Goal: Task Accomplishment & Management: Use online tool/utility

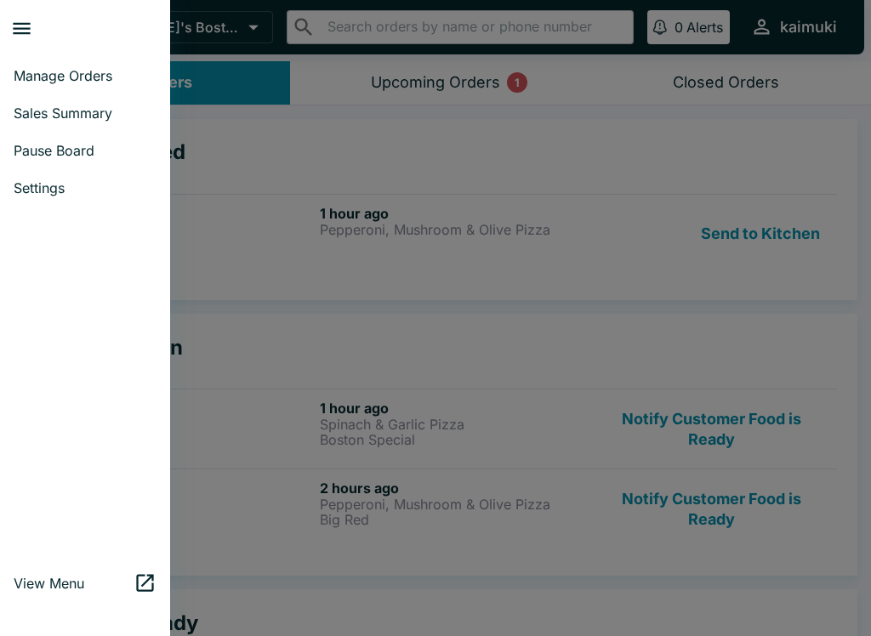
scroll to position [41, 0]
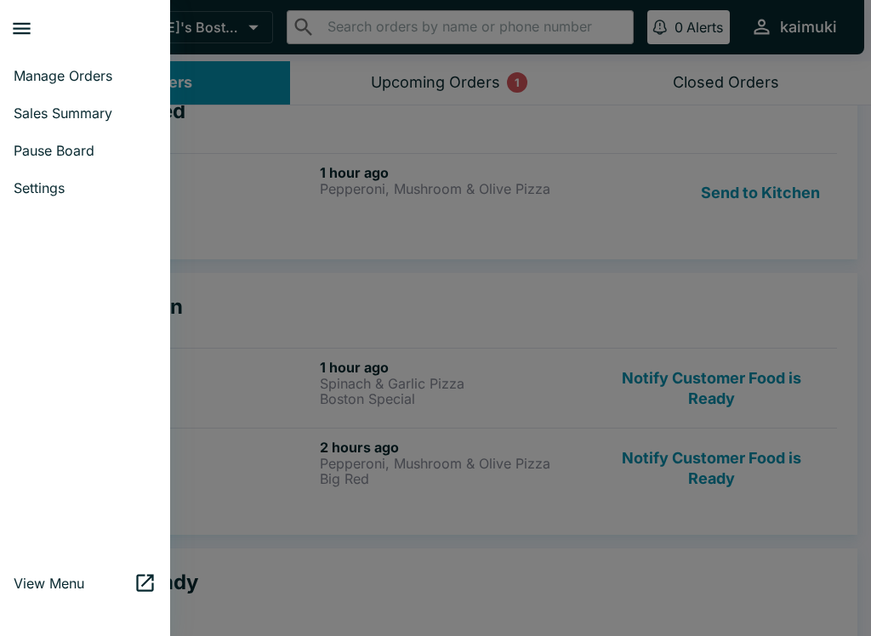
click at [408, 263] on div at bounding box center [435, 318] width 871 height 636
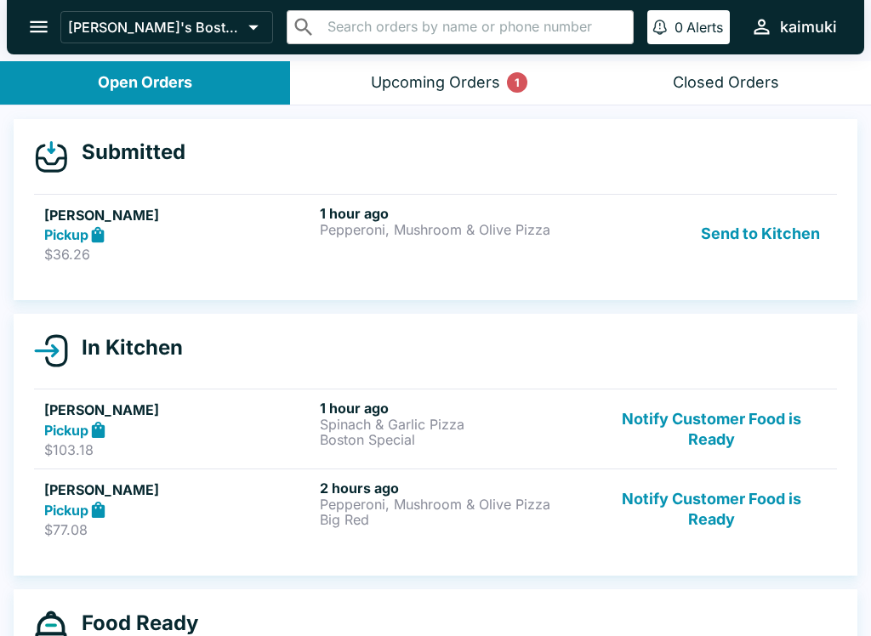
scroll to position [-4, 0]
click at [473, 86] on div "Upcoming Orders 1" at bounding box center [435, 83] width 129 height 20
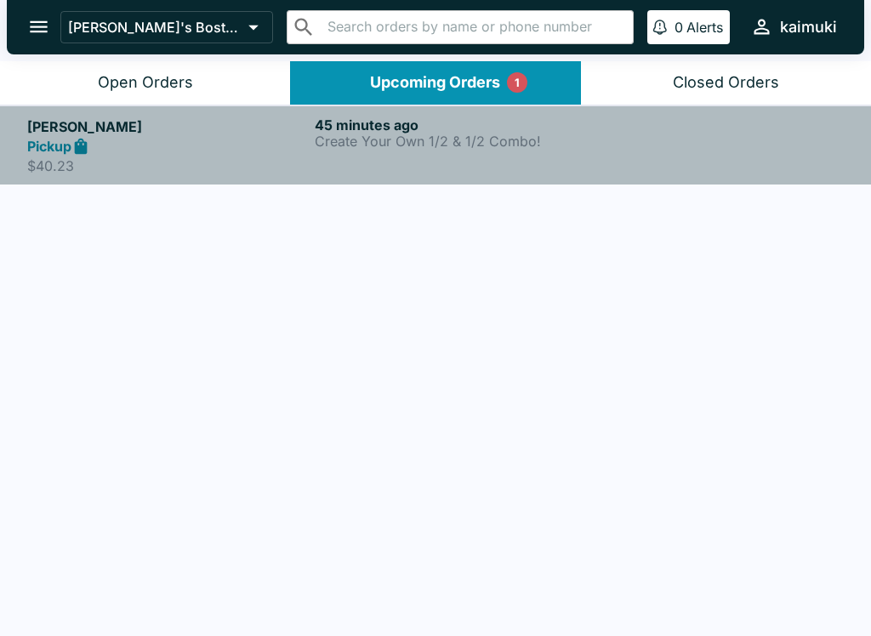
click at [478, 143] on p "Create Your Own 1/2 & 1/2 Combo!" at bounding box center [455, 141] width 281 height 15
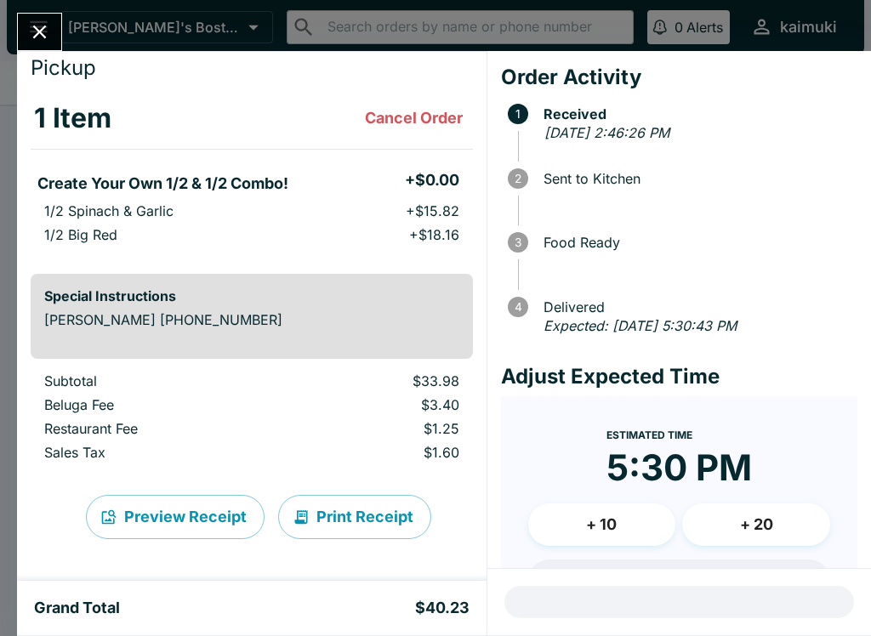
scroll to position [49, 0]
click at [50, 44] on button "Close" at bounding box center [39, 32] width 43 height 37
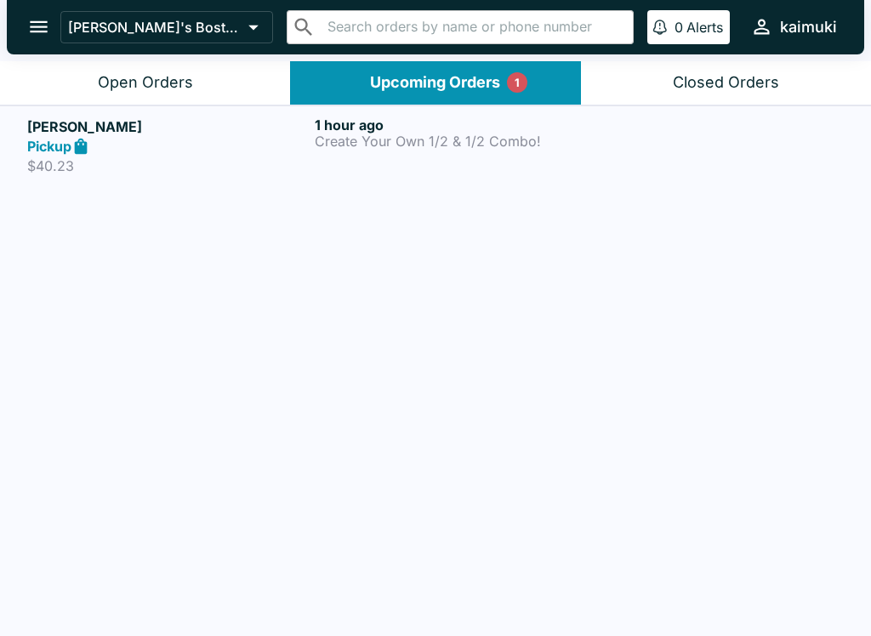
click at [618, 148] on div at bounding box center [723, 146] width 241 height 59
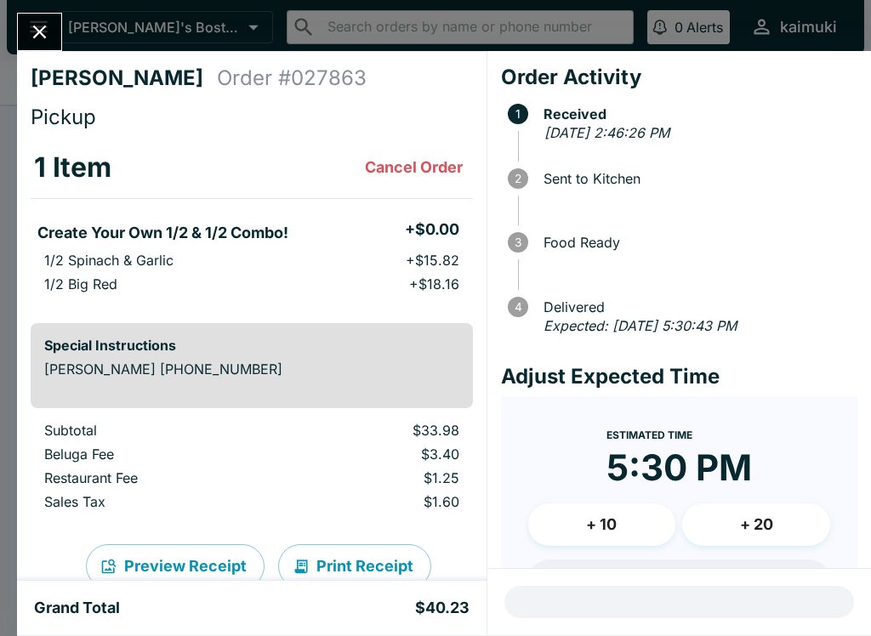
click at [36, 29] on icon "Close" at bounding box center [40, 33] width 14 height 14
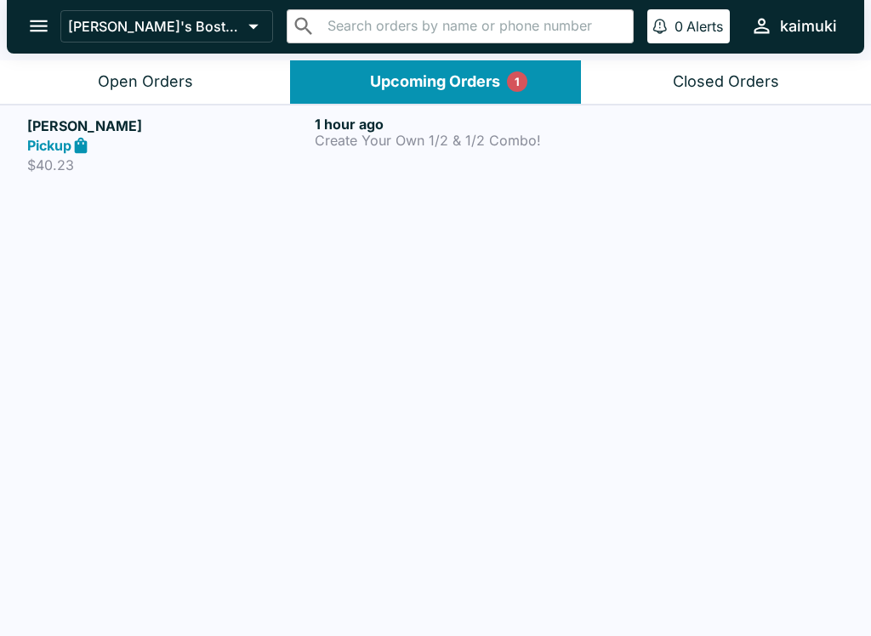
click at [171, 76] on div "Open Orders" at bounding box center [145, 83] width 95 height 20
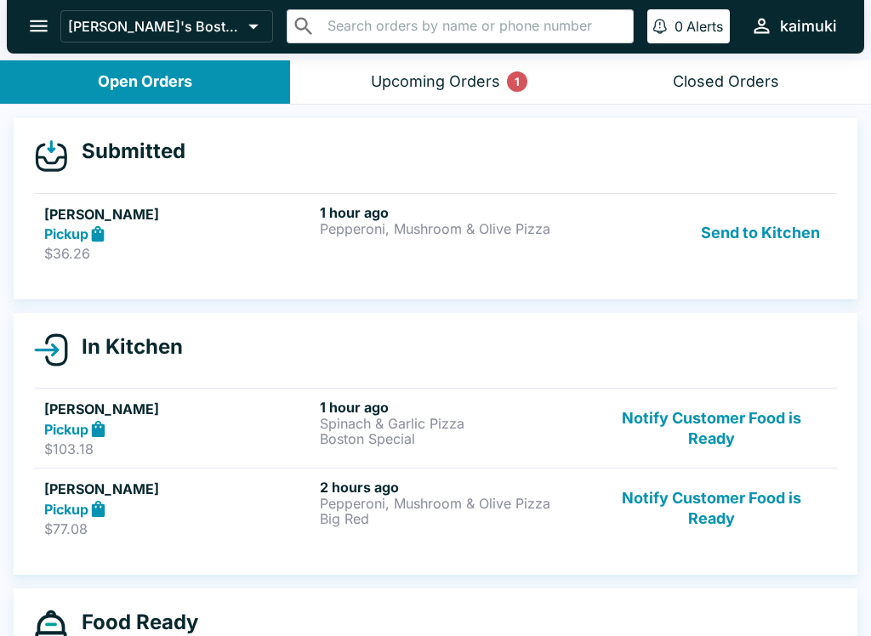
scroll to position [4, 0]
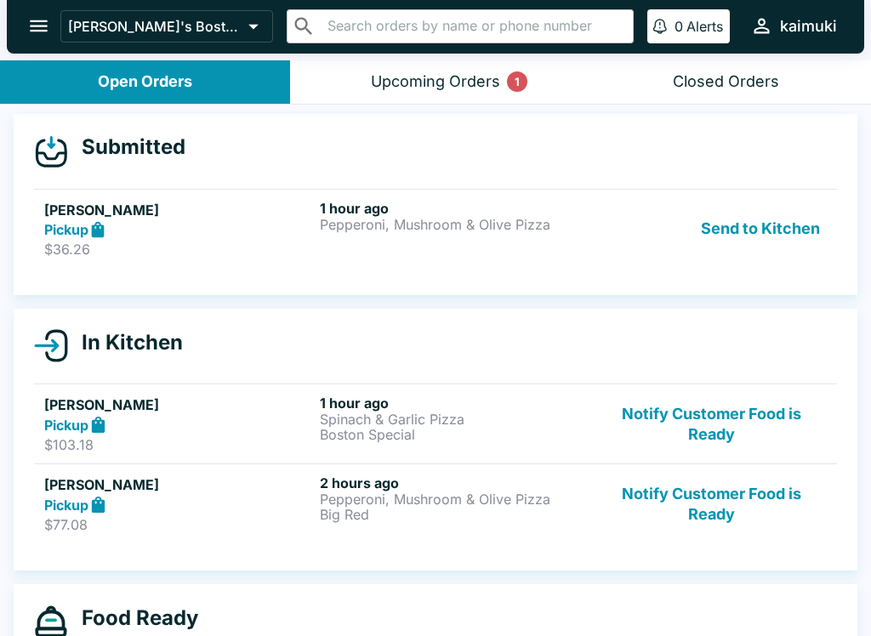
click at [402, 241] on div "1 hour ago Pepperoni, Mushroom & Olive Pizza" at bounding box center [454, 229] width 269 height 59
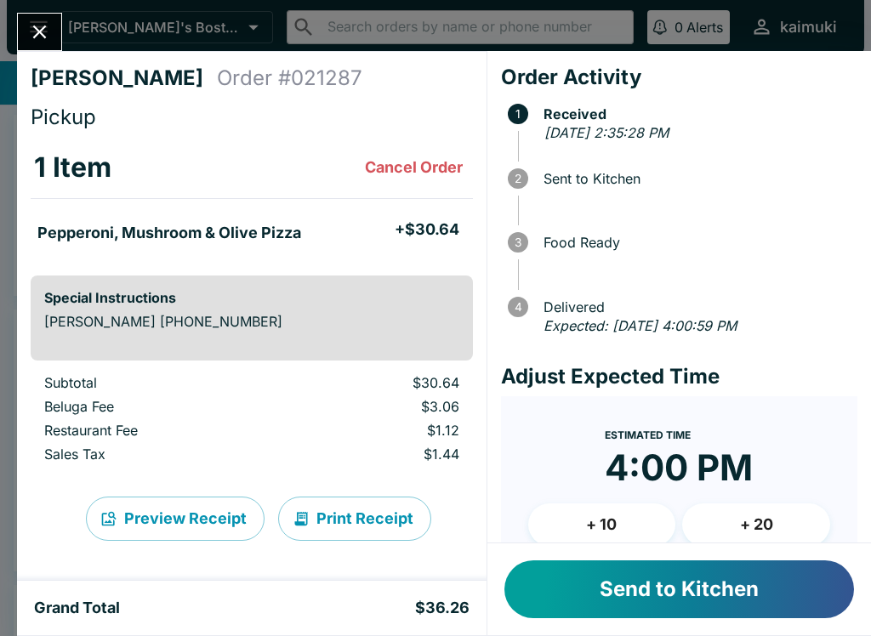
click at [421, 167] on button "Cancel Order" at bounding box center [413, 168] width 111 height 34
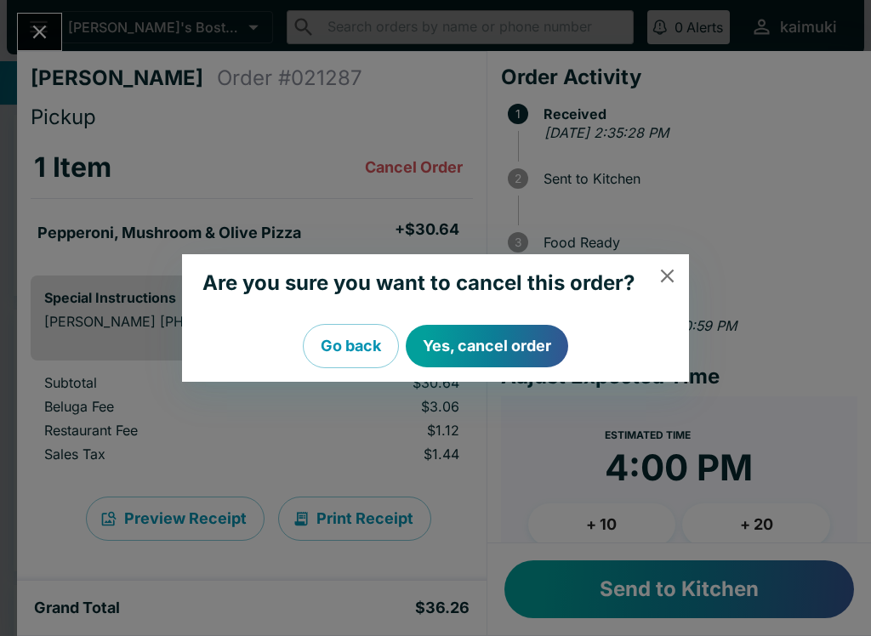
click at [692, 267] on div "Are you sure you want to cancel this order? Go back Yes, cancel order" at bounding box center [435, 318] width 871 height 636
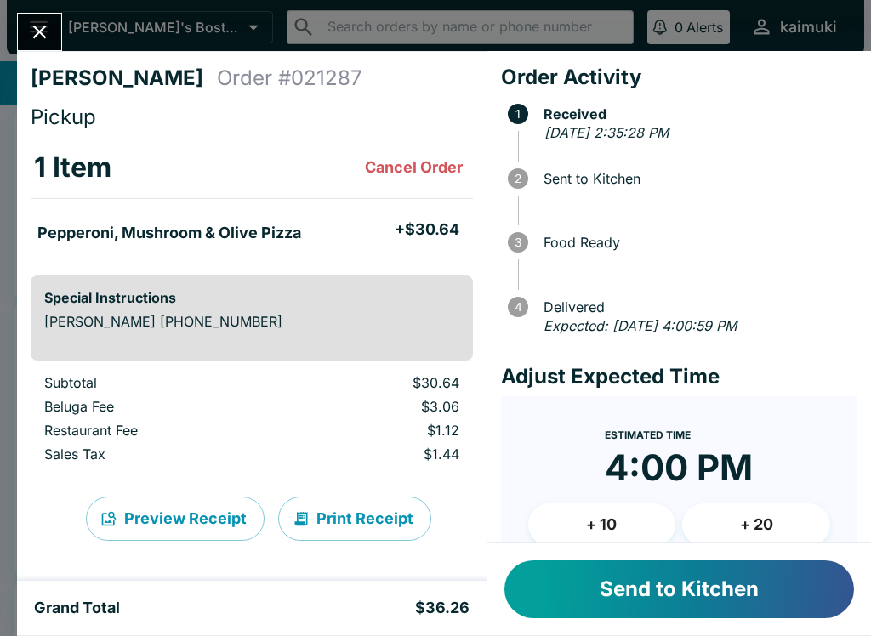
click at [398, 183] on button "Cancel Order" at bounding box center [413, 168] width 111 height 34
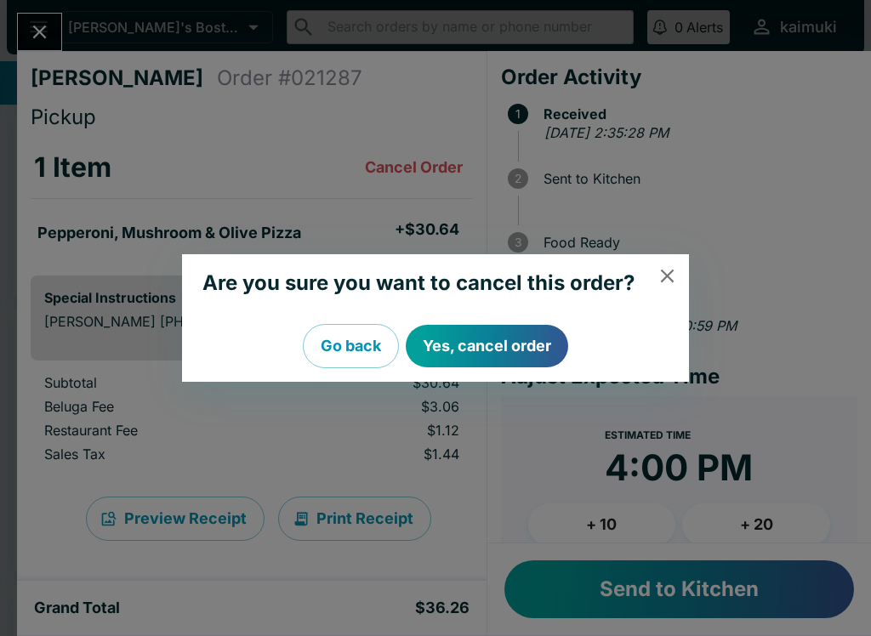
click at [507, 345] on button "Yes, cancel order" at bounding box center [487, 346] width 162 height 43
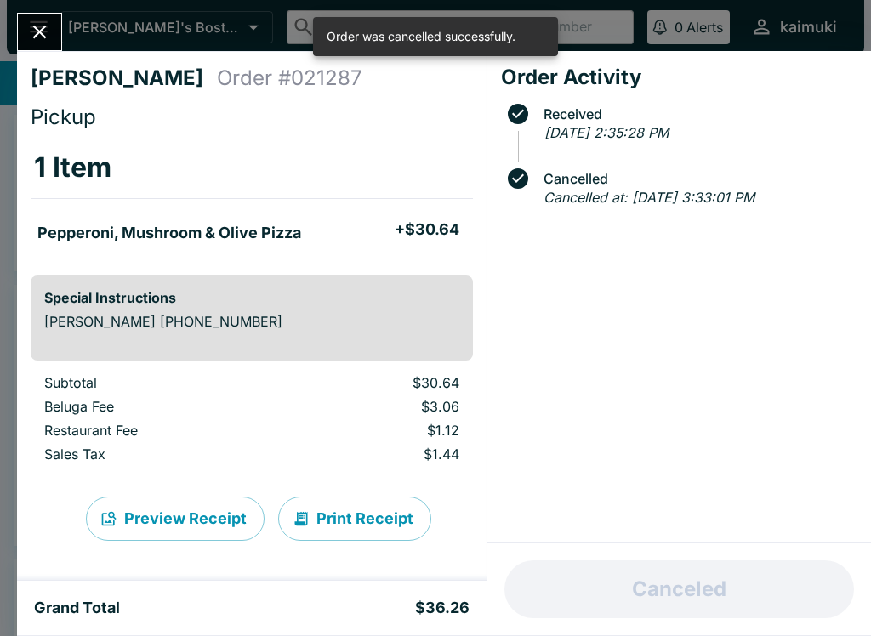
click at [45, 39] on icon "Close" at bounding box center [39, 31] width 23 height 23
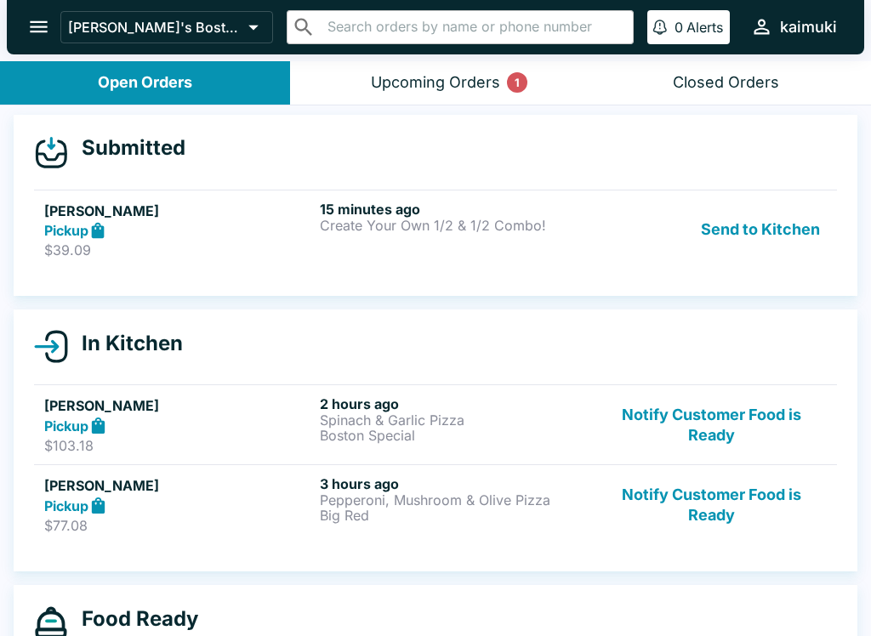
click at [477, 87] on div "Upcoming Orders 1" at bounding box center [435, 83] width 129 height 20
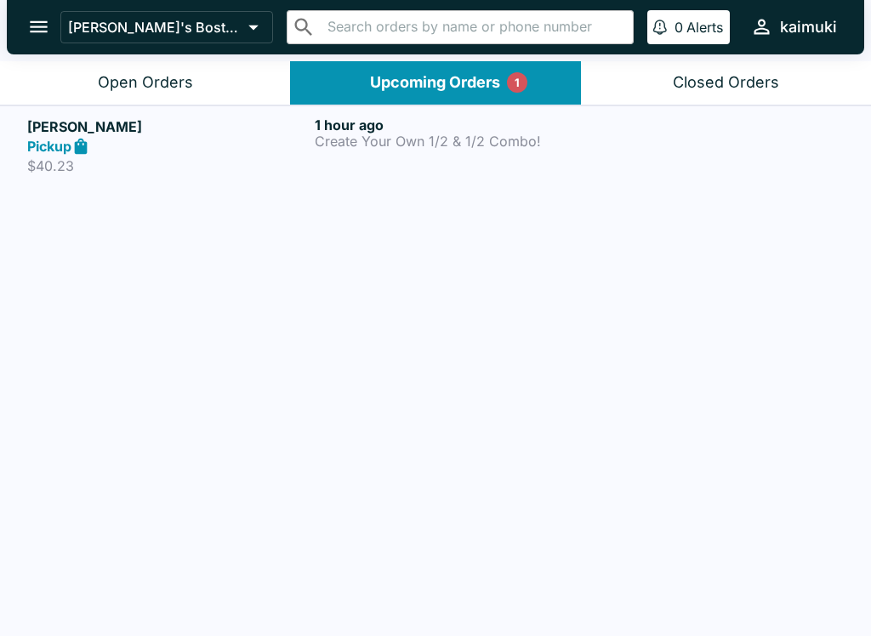
click at [459, 140] on p "Create Your Own 1/2 & 1/2 Combo!" at bounding box center [455, 141] width 281 height 15
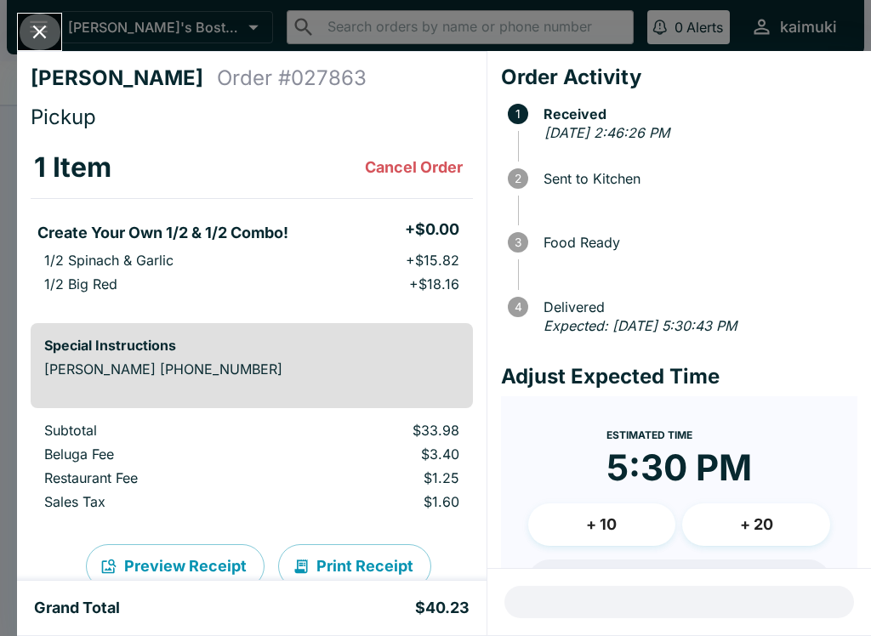
click at [48, 36] on icon "Close" at bounding box center [39, 31] width 23 height 23
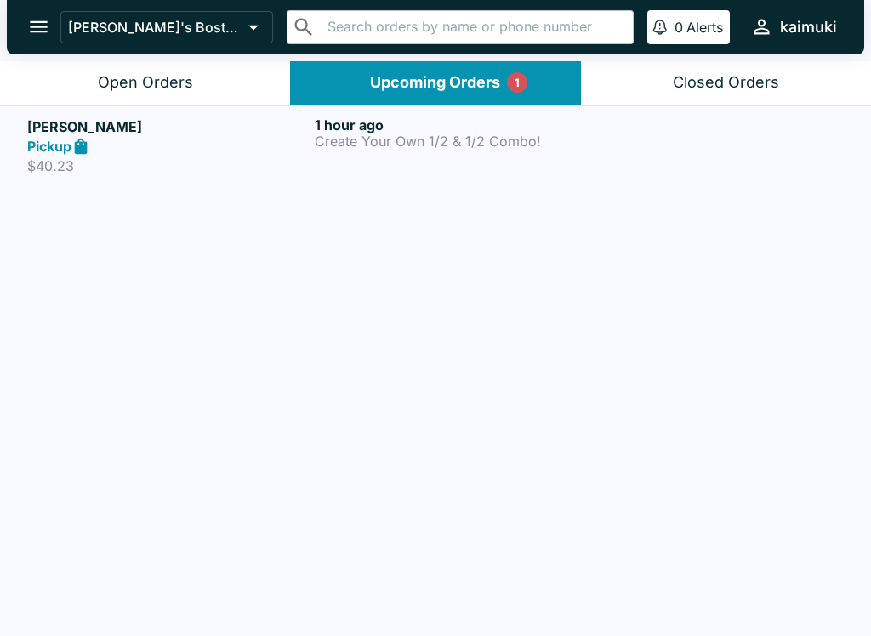
click at [162, 71] on button "Open Orders" at bounding box center [145, 82] width 290 height 43
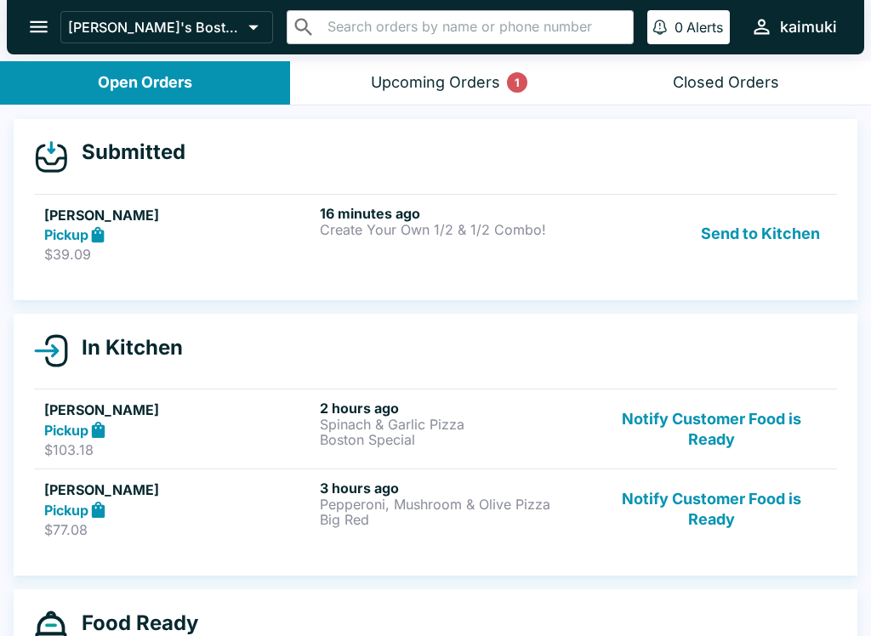
click at [464, 272] on link "[PERSON_NAME] Pickup $39.09 16 minutes ago Create Your Own 1/2 & 1/2 Combo! Sen…" at bounding box center [435, 234] width 803 height 80
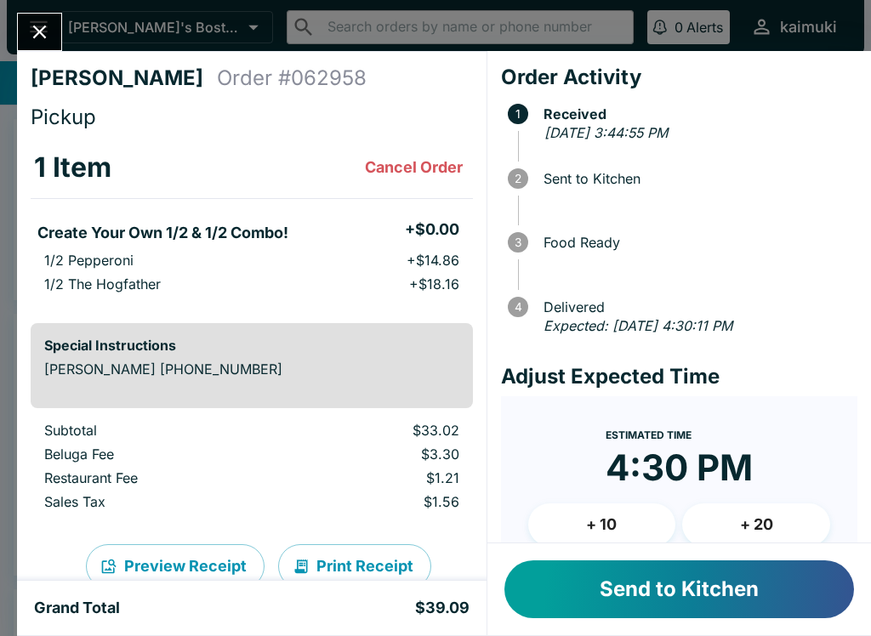
click at [662, 574] on button "Send to Kitchen" at bounding box center [679, 590] width 350 height 58
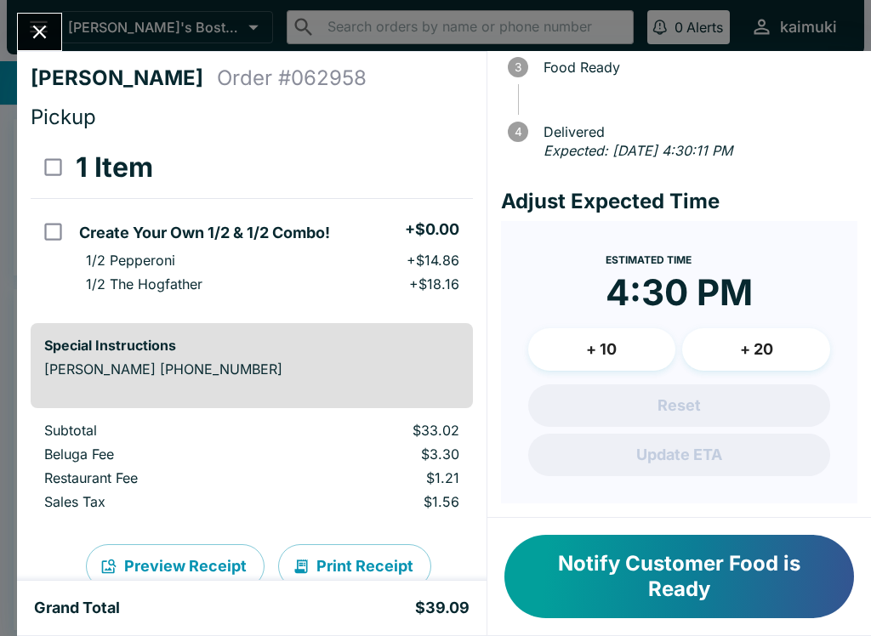
scroll to position [194, 0]
click at [616, 353] on button "+ 10" at bounding box center [602, 349] width 148 height 43
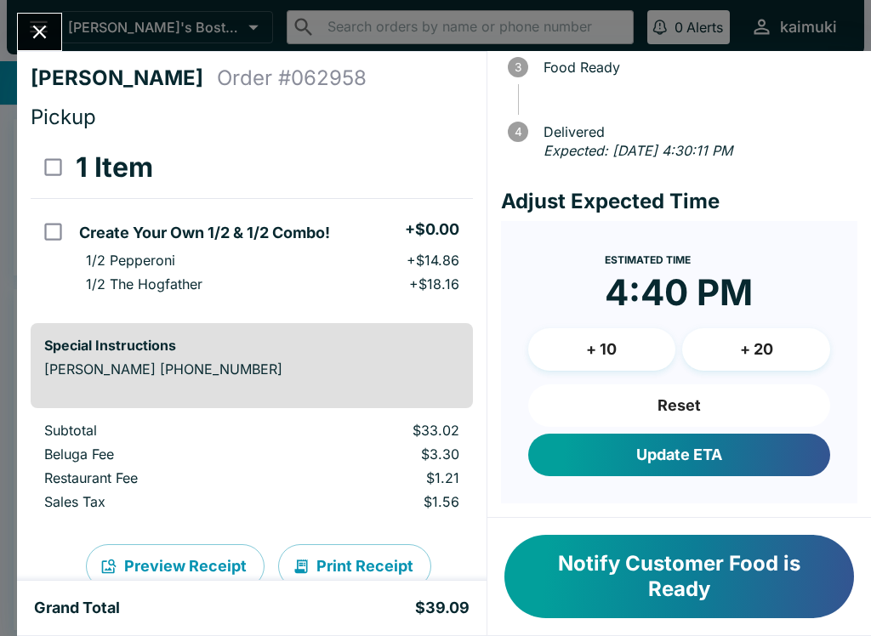
click at [608, 341] on button "+ 10" at bounding box center [602, 349] width 148 height 43
click at [671, 583] on button "Notify Customer Food is Ready" at bounding box center [679, 576] width 350 height 83
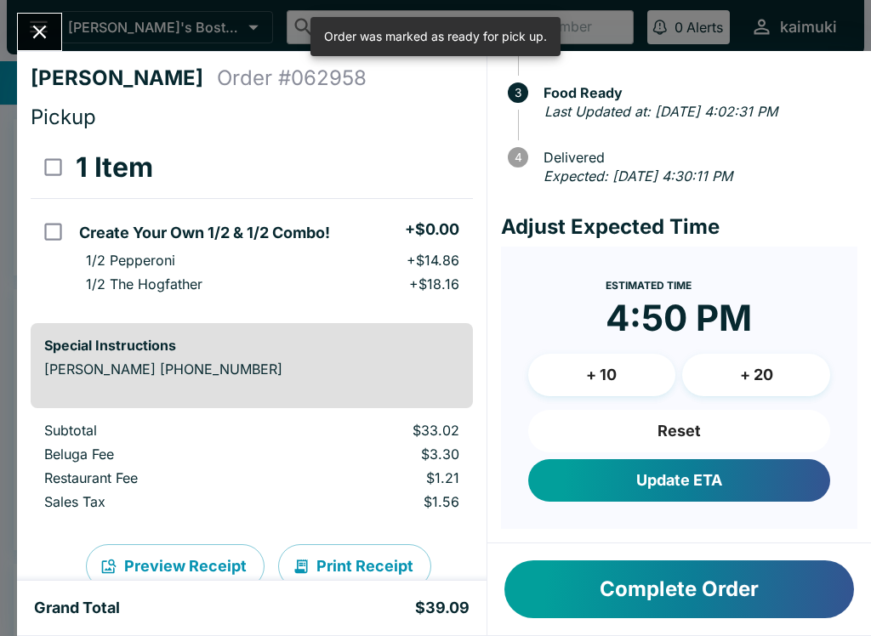
scroll to position [147, 0]
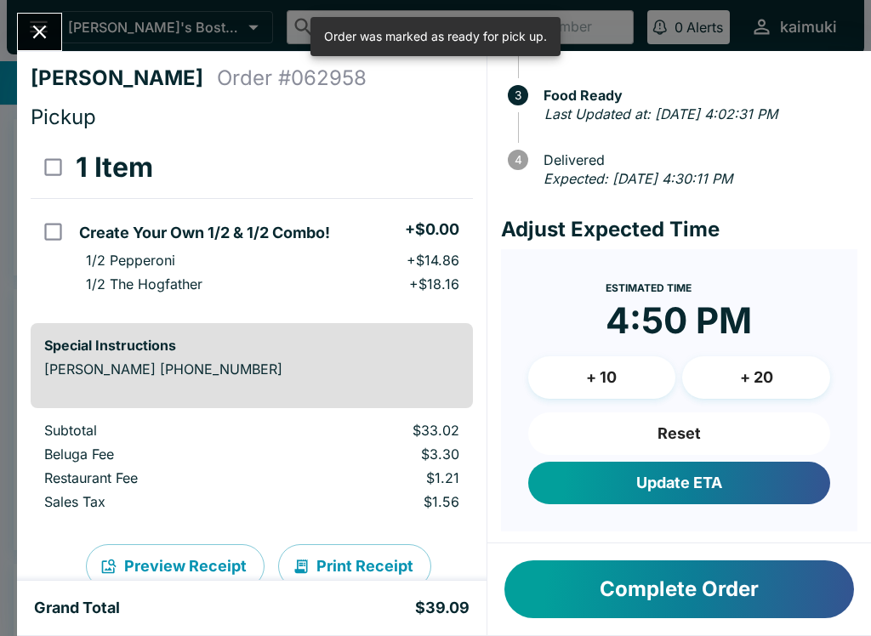
click at [687, 500] on button "Update ETA" at bounding box center [679, 483] width 302 height 43
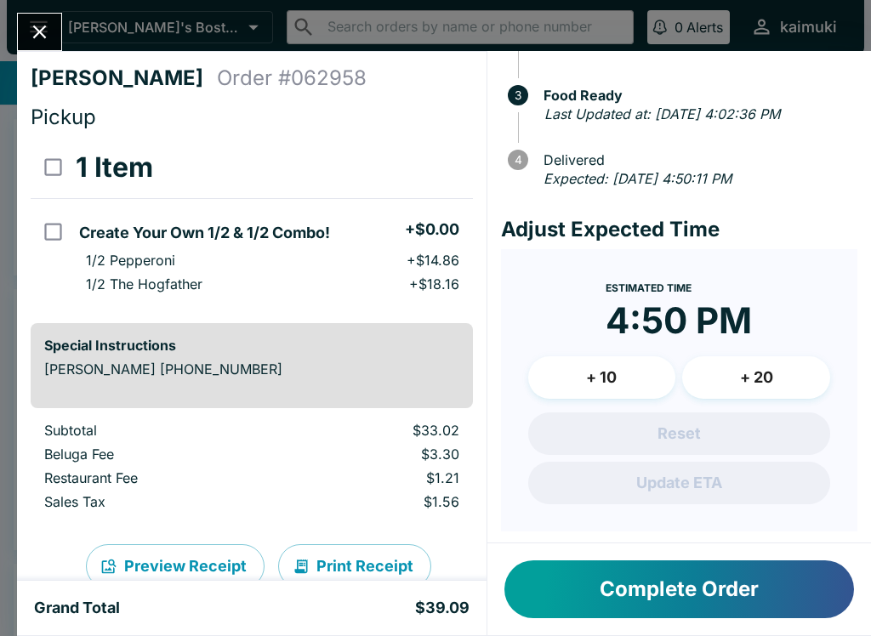
click at [92, 39] on div "[PERSON_NAME] Order # 062958 Pickup 1 Item Create Your Own 1/2 & 1/2 Combo! + $…" at bounding box center [435, 318] width 871 height 636
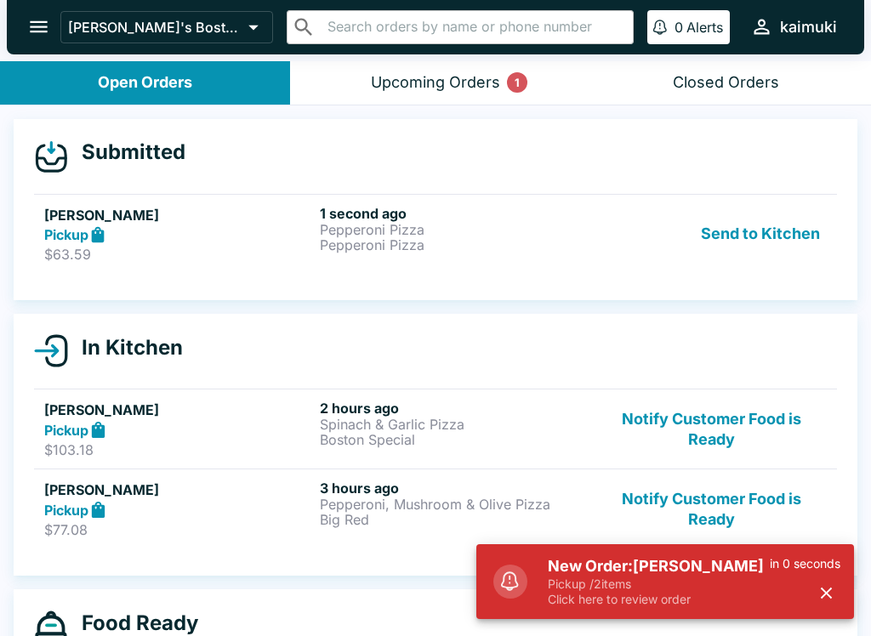
click at [678, 571] on h5 "New Order: [PERSON_NAME]" at bounding box center [659, 566] width 222 height 20
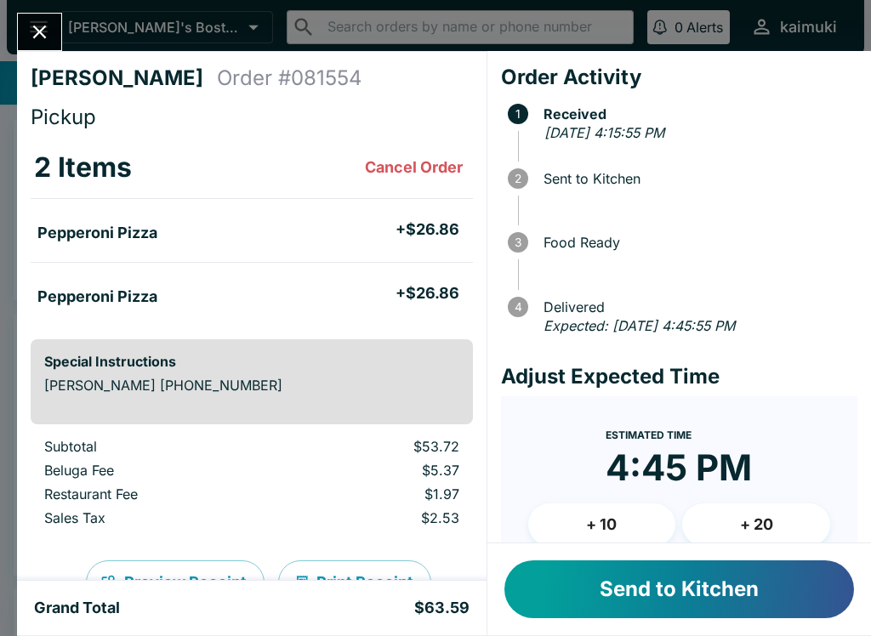
click at [771, 521] on button "+ 20" at bounding box center [756, 525] width 148 height 43
click at [727, 604] on button "Send to Kitchen" at bounding box center [679, 590] width 350 height 58
